Goal: Transaction & Acquisition: Purchase product/service

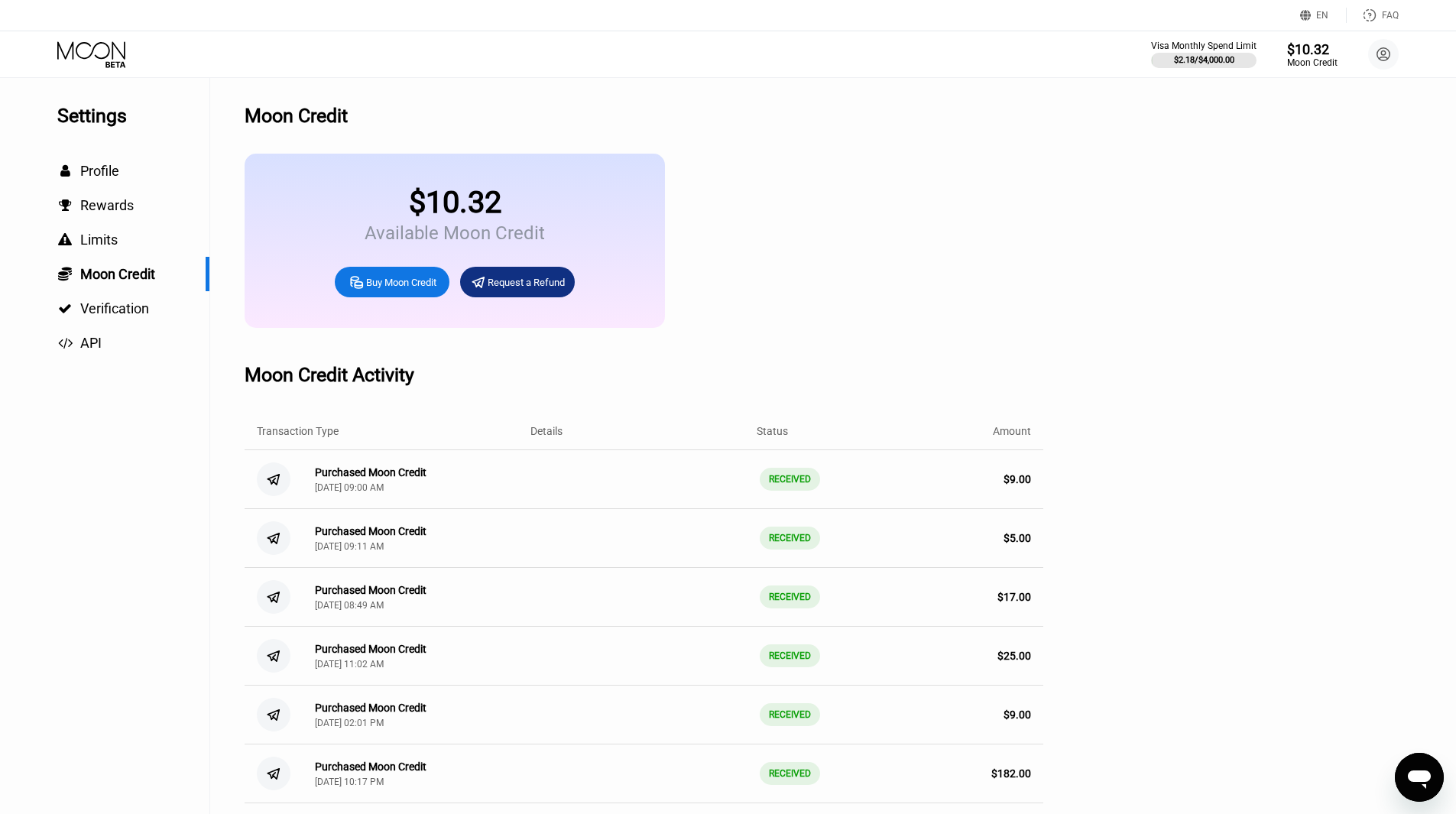
click at [108, 43] on icon at bounding box center [93, 55] width 71 height 26
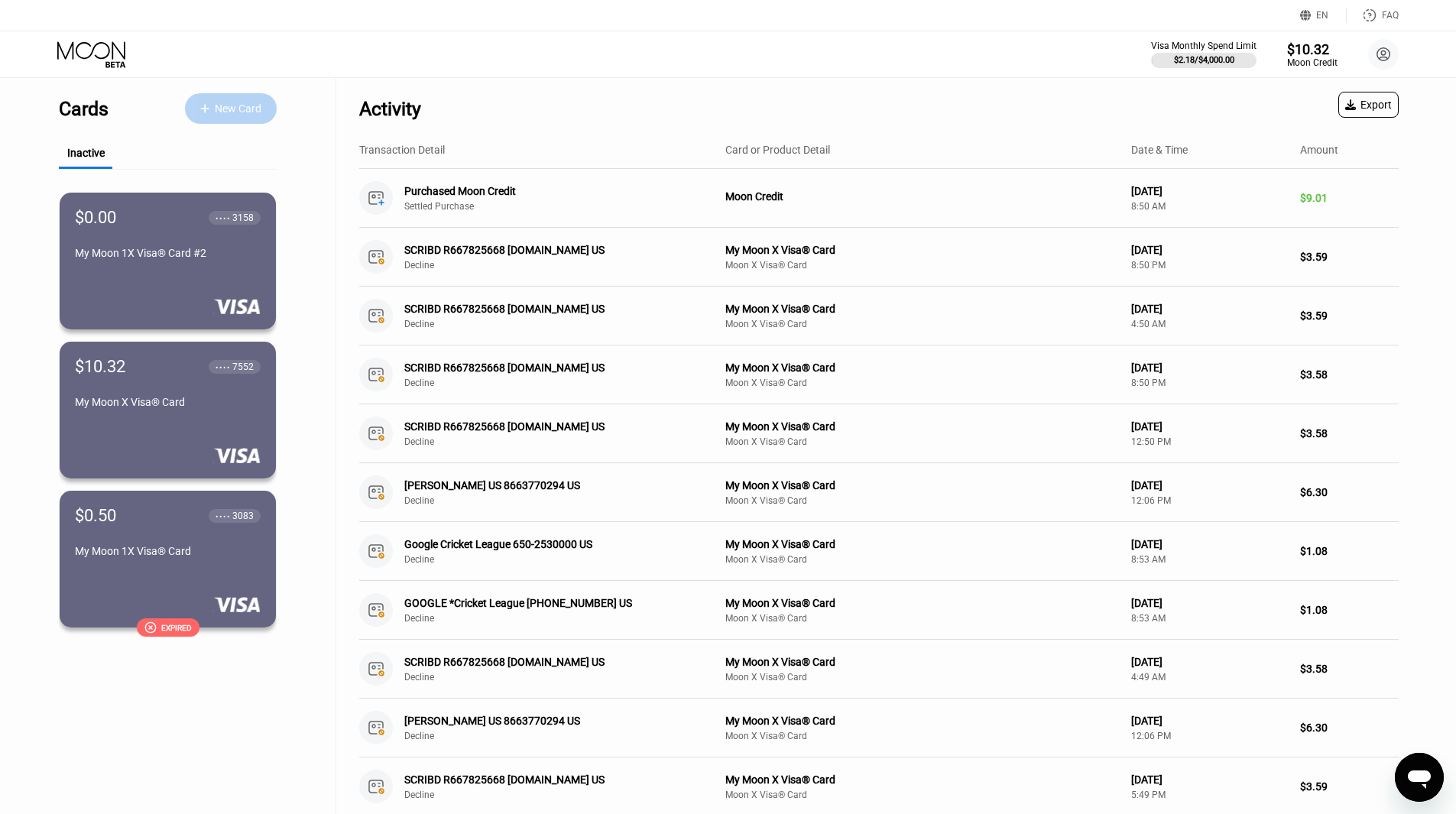
click at [246, 110] on div "New Card" at bounding box center [237, 109] width 46 height 13
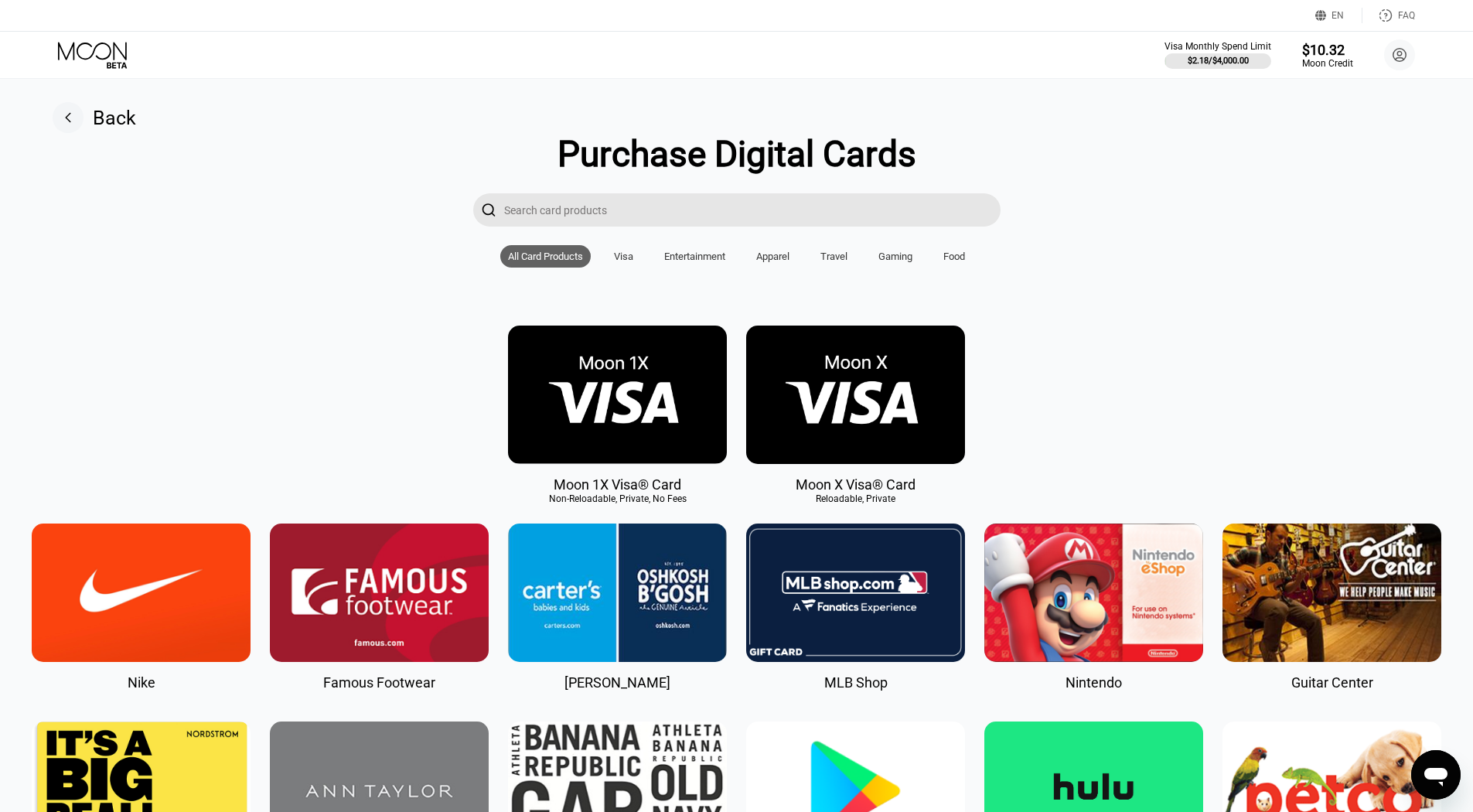
click at [638, 414] on img at bounding box center [617, 394] width 219 height 139
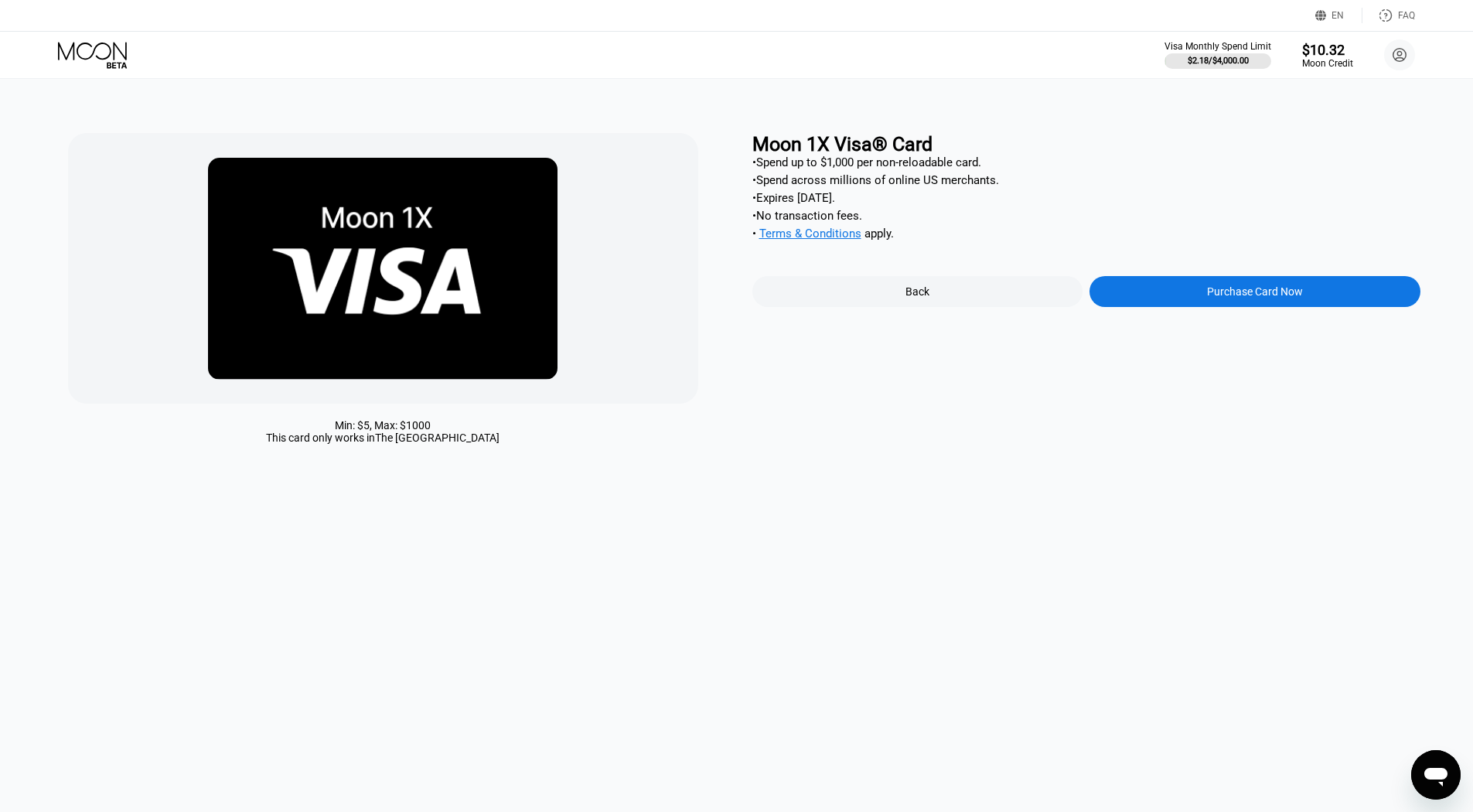
click at [1194, 301] on div "Purchase Card Now" at bounding box center [1255, 292] width 331 height 31
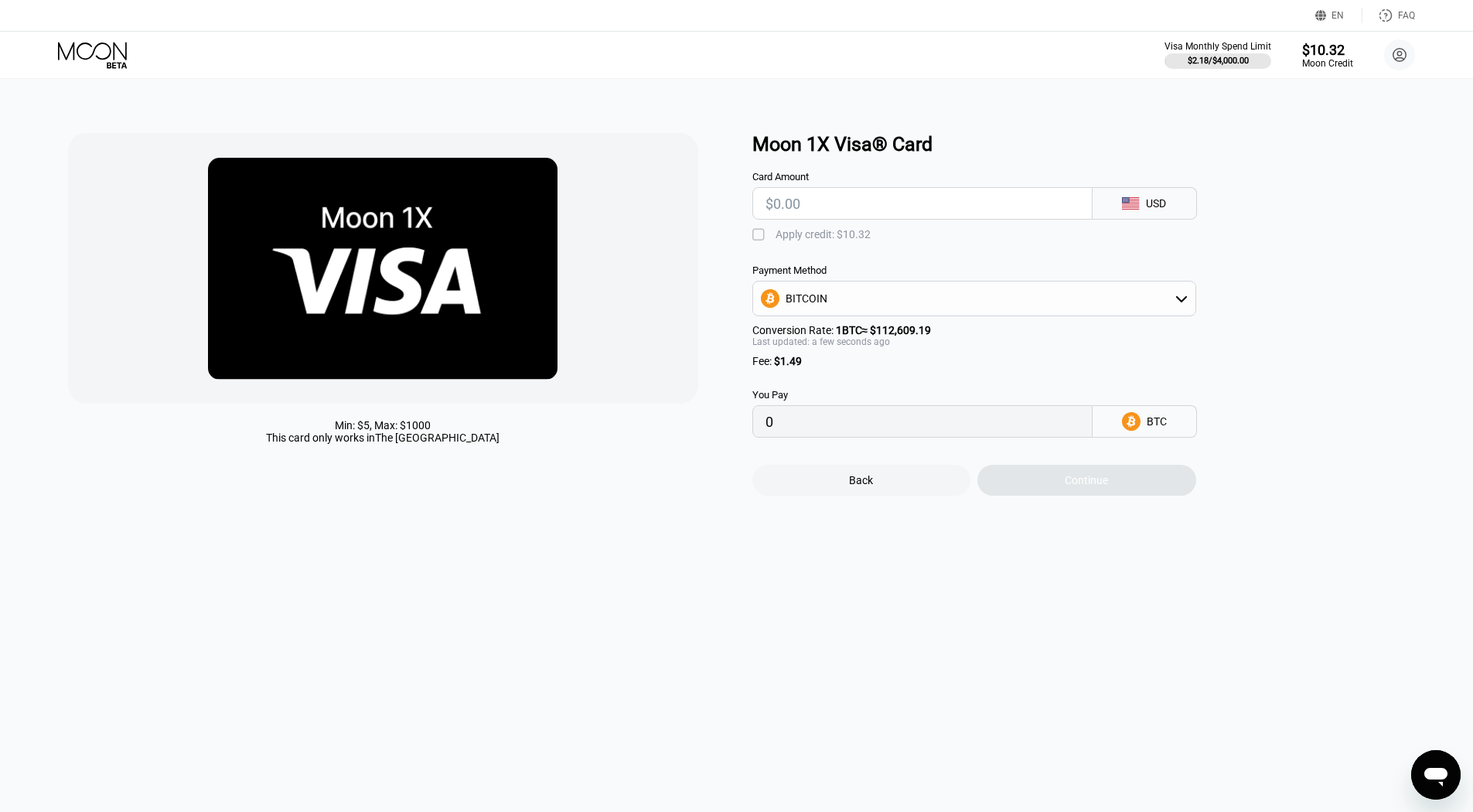
click at [856, 207] on input "text" at bounding box center [922, 203] width 314 height 31
type input "$5"
type input "0.00005764"
type input "$5"
click at [761, 240] on div "" at bounding box center [760, 235] width 15 height 15
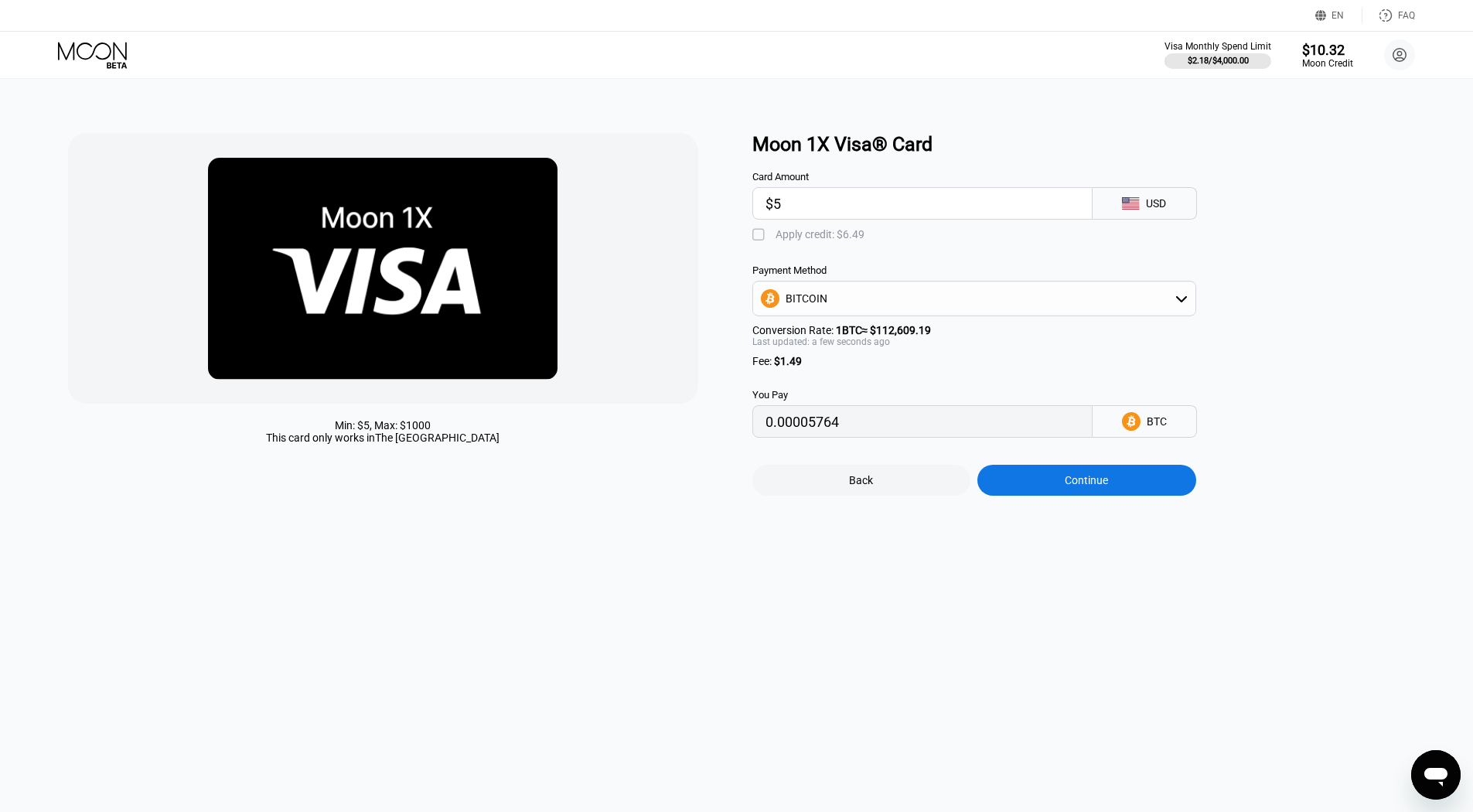
type input "0"
click at [1115, 489] on div "Continue" at bounding box center [1087, 480] width 219 height 31
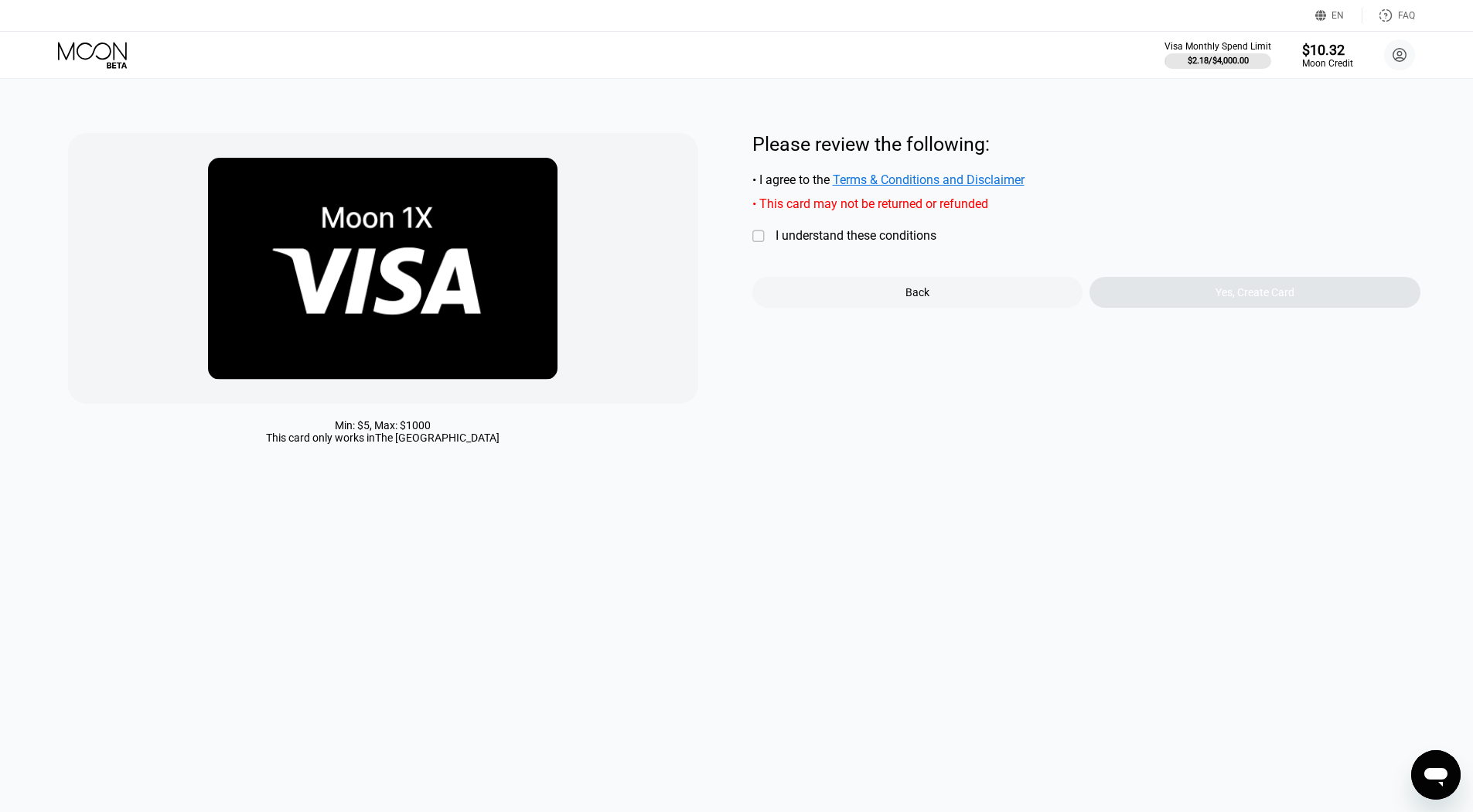
click at [759, 240] on div "" at bounding box center [760, 236] width 15 height 15
click at [1259, 298] on div "Yes, Create Card" at bounding box center [1255, 292] width 78 height 12
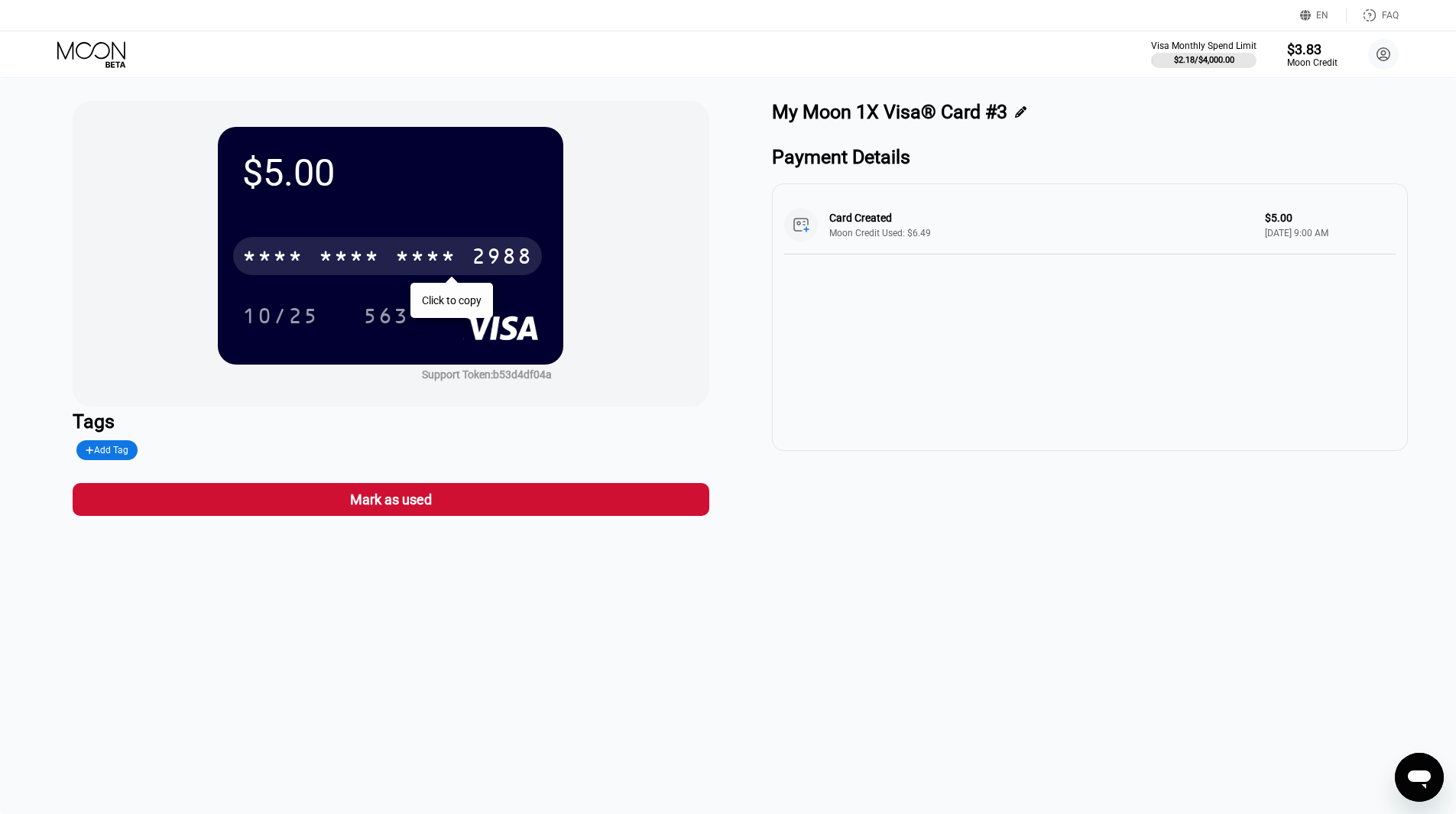
click at [425, 239] on div "* * * * * * * * * * * * 2988" at bounding box center [388, 256] width 309 height 38
click at [417, 257] on div "2424" at bounding box center [425, 258] width 61 height 25
click at [454, 263] on div "* * * *" at bounding box center [425, 258] width 61 height 25
click at [340, 263] on div "6500" at bounding box center [349, 258] width 61 height 25
click at [437, 261] on div "* * * *" at bounding box center [425, 258] width 61 height 25
